Goal: Complete application form

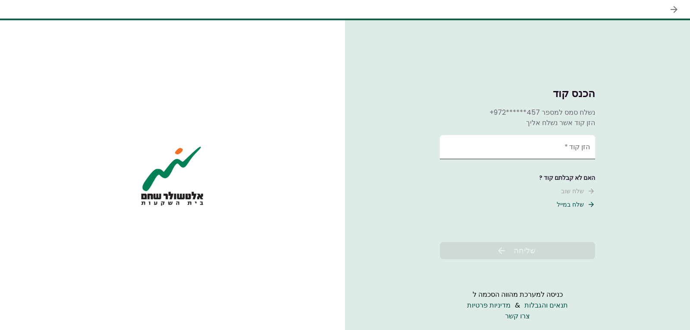
click at [483, 151] on input "הזן קוד   *" at bounding box center [517, 147] width 155 height 24
type input "******"
click at [484, 258] on button "שליחה" at bounding box center [517, 250] width 155 height 17
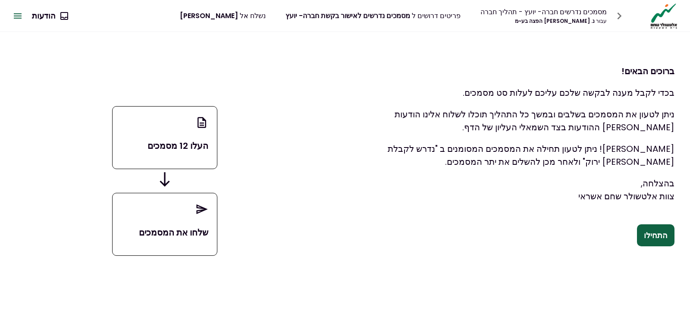
click at [656, 236] on button "התחילו" at bounding box center [656, 235] width 38 height 22
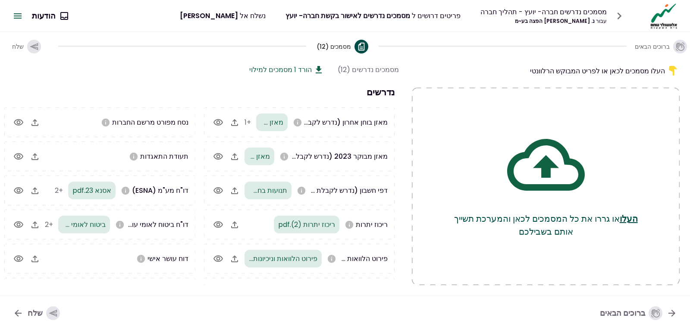
click at [189, 78] on section "מסמכים נדרשים (12) הורד 1 מסמכים למילוי נדרשים מאזן בוחן אחרון (נדרש לקבלת [PER…" at bounding box center [198, 174] width 402 height 221
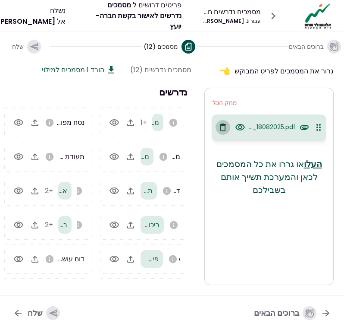
click at [224, 127] on icon "button" at bounding box center [223, 127] width 10 height 10
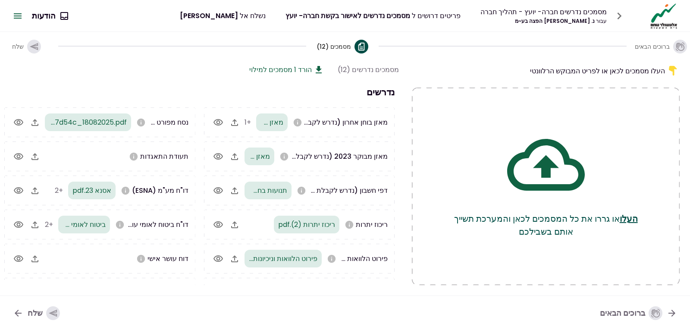
click at [143, 284] on div "תעודות זהות של בעלי החברה" at bounding box center [99, 293] width 191 height 30
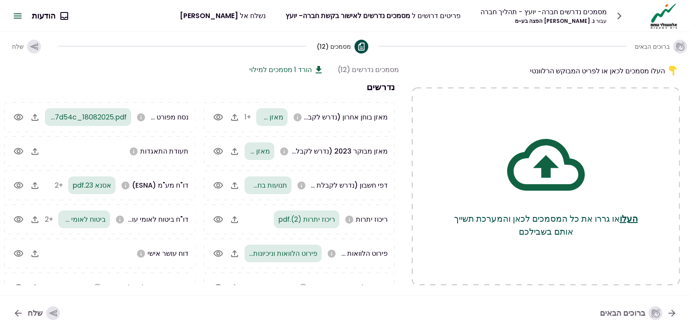
scroll to position [22, 0]
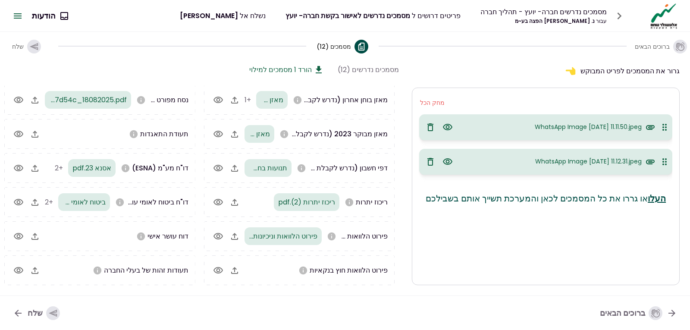
click at [381, 307] on nav "ברוכים הבאים שלח" at bounding box center [345, 312] width 690 height 35
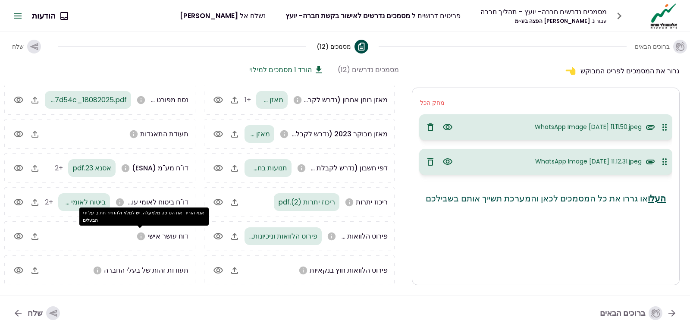
click at [140, 237] on icon "אנא הורידו את הטופס מלמעלה. יש למלא ולהחזיר חתום על ידי הבעלים" at bounding box center [141, 236] width 8 height 8
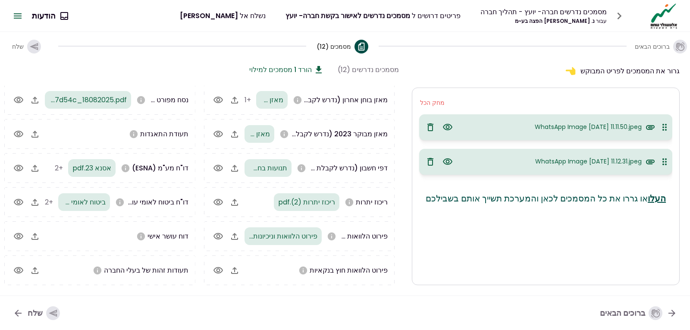
click at [314, 73] on icon at bounding box center [319, 70] width 10 height 10
click at [513, 80] on section "גרור את המסמכים לפריט המבוקש מחק הכל WhatsApp Image [DATE] 11.11.50.jpeg WhatsA…" at bounding box center [546, 174] width 268 height 221
click at [143, 67] on div "מסמכים נדרשים (12) הורד 1 מסמכים למילוי" at bounding box center [198, 69] width 402 height 11
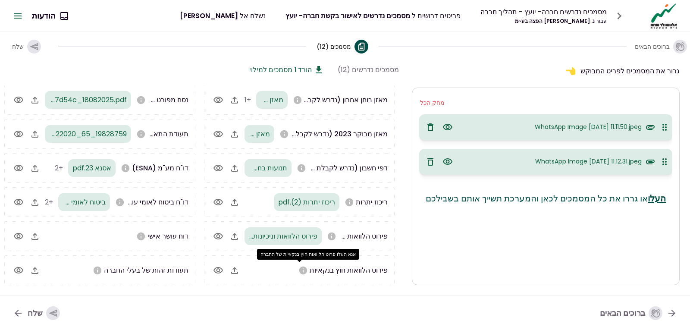
click at [298, 271] on icon "אנא העלו פרוט הלוואות חוץ בנקאיות של החברה" at bounding box center [302, 270] width 9 height 9
click at [420, 58] on div "ברוכים הבאים מסמכים (12) שלח" at bounding box center [345, 46] width 690 height 28
click at [474, 23] on div "מסמכים נדרשים חברה- יועץ - תהליך חברה עבור נ. [PERSON_NAME] הפצה בע~מ פריטים דר…" at bounding box center [430, 16] width 500 height 27
click at [289, 271] on div "פירוט הלוואות חוץ בנקאיות" at bounding box center [317, 270] width 144 height 11
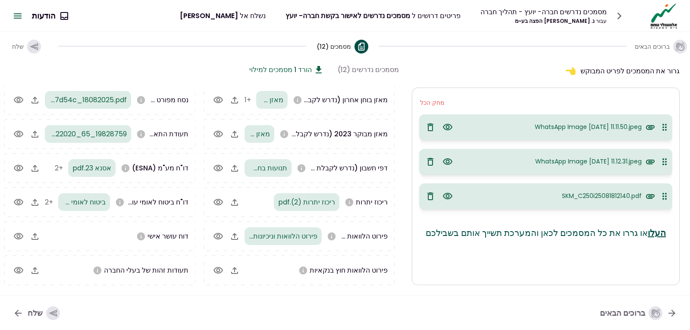
click at [436, 286] on div "גרור את המסמכים לפריט המבוקש מחק הכל WhatsApp Image [DATE] 11.11.50.jpeg WhatsA…" at bounding box center [345, 177] width 690 height 235
click at [35, 317] on div "שלח" at bounding box center [44, 313] width 32 height 14
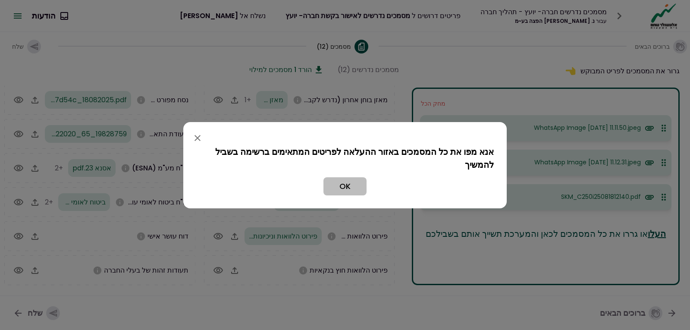
click at [337, 187] on button "OK" at bounding box center [344, 186] width 43 height 18
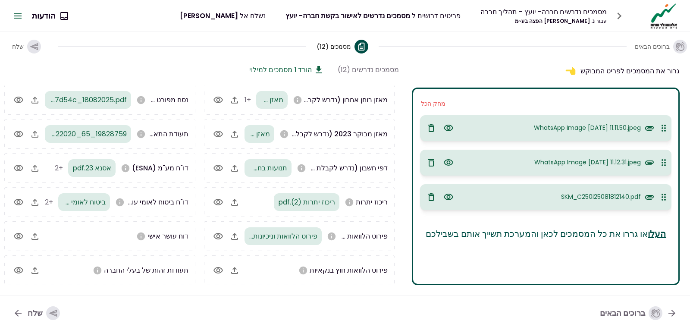
click at [591, 67] on div "גרור את המסמכים לפריט המבוקש" at bounding box center [546, 70] width 268 height 13
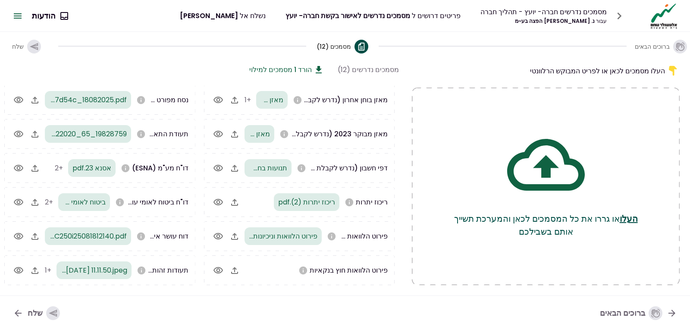
click at [293, 275] on div "פירוט הלוואות חוץ בנקאיות" at bounding box center [317, 270] width 144 height 11
click at [237, 273] on icon "button" at bounding box center [234, 270] width 7 height 7
click at [29, 308] on div "שלח" at bounding box center [44, 313] width 32 height 14
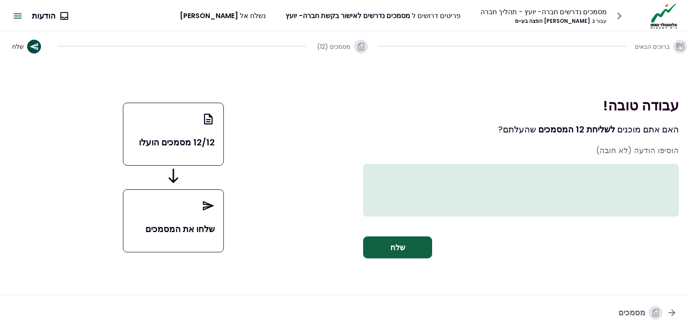
click at [415, 177] on textarea at bounding box center [521, 190] width 316 height 53
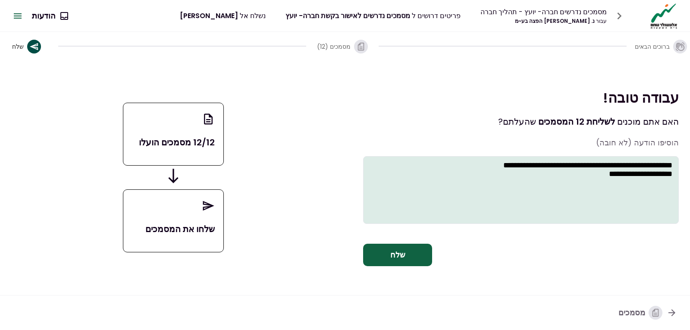
click at [406, 179] on textarea "**********" at bounding box center [521, 190] width 316 height 68
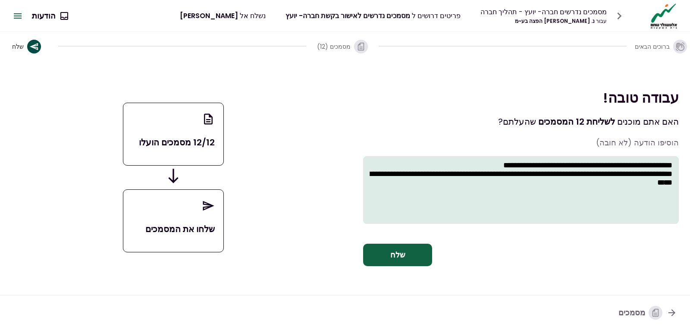
type textarea "**********"
click at [396, 254] on button "שלח" at bounding box center [397, 255] width 69 height 22
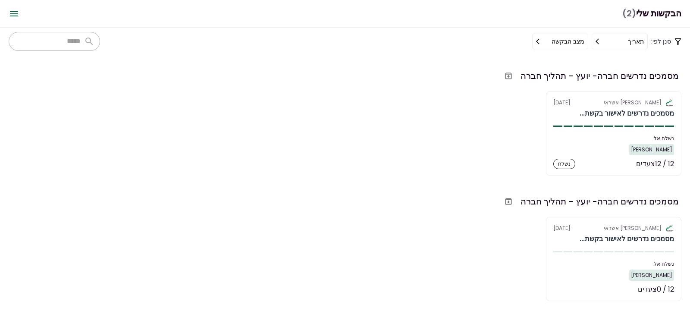
click at [451, 169] on div "אלטשולר שחם אשראי [DATE] מסמכים נדרשים לאישור בקשת... נשלח אל: [PERSON_NAME] 12…" at bounding box center [345, 133] width 673 height 84
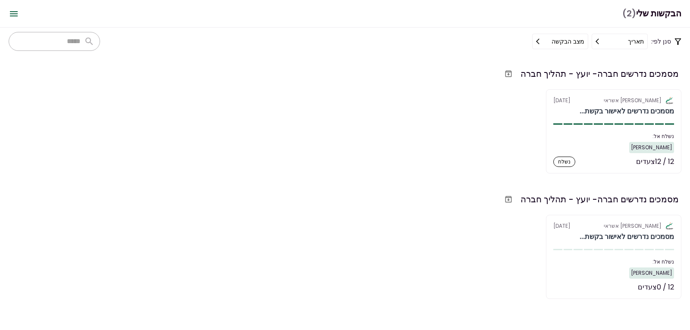
click at [685, 261] on section "מסמכים נדרשים חברה- יועץ - תהליך חברה אלטשולר שחם אשראי [DATE] מסמכים נדרשים לא…" at bounding box center [345, 192] width 690 height 275
click at [609, 243] on section "אלטשולר שחם אשראי [DATE] מסמכים נדרשים לאישור בקשת... נשלח אל: [PERSON_NAME] 12…" at bounding box center [613, 257] width 135 height 84
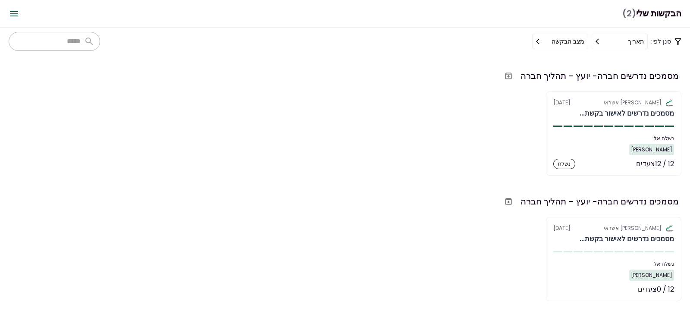
scroll to position [235, 0]
click at [454, 266] on div "אלטשולר שחם אשראי [DATE] מסמכים נדרשים לאישור בקשת... נשלח אל: [PERSON_NAME] 12…" at bounding box center [345, 259] width 673 height 84
